Goal: Task Accomplishment & Management: Manage account settings

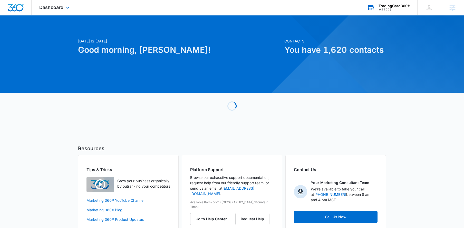
click at [397, 12] on div "TradingCard360® M38901 Your Accounts View All" at bounding box center [389, 7] width 58 height 15
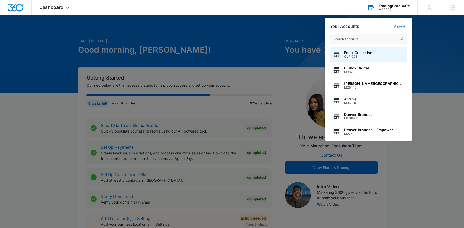
click at [379, 38] on input "text" at bounding box center [368, 39] width 77 height 10
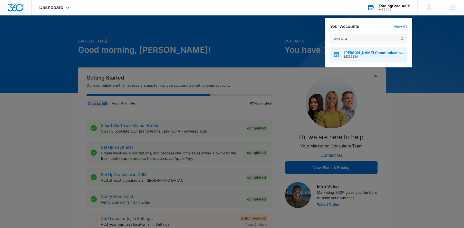
type input "M336234"
click at [357, 51] on span "[PERSON_NAME] Communications LLC" at bounding box center [374, 53] width 60 height 4
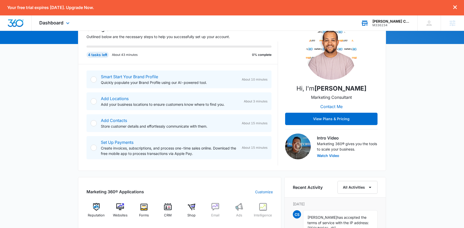
scroll to position [77, 0]
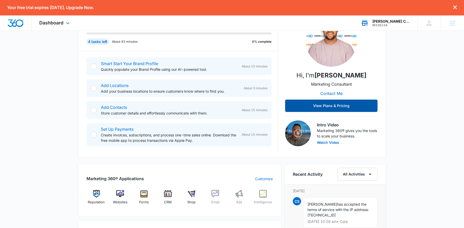
click at [333, 107] on button "View Plans & Pricing" at bounding box center [331, 105] width 92 height 12
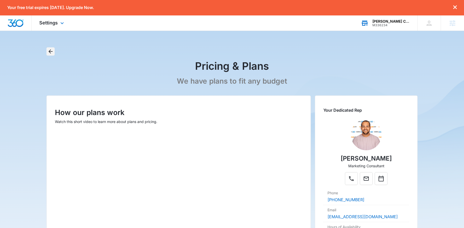
click at [50, 51] on icon "Back" at bounding box center [51, 51] width 4 height 4
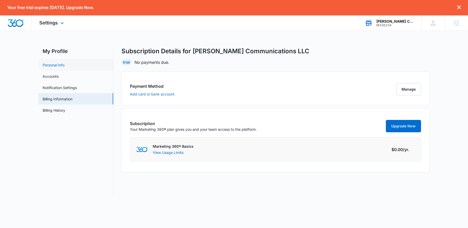
click at [62, 66] on link "Personal Info" at bounding box center [54, 64] width 22 height 5
